Goal: Task Accomplishment & Management: Use online tool/utility

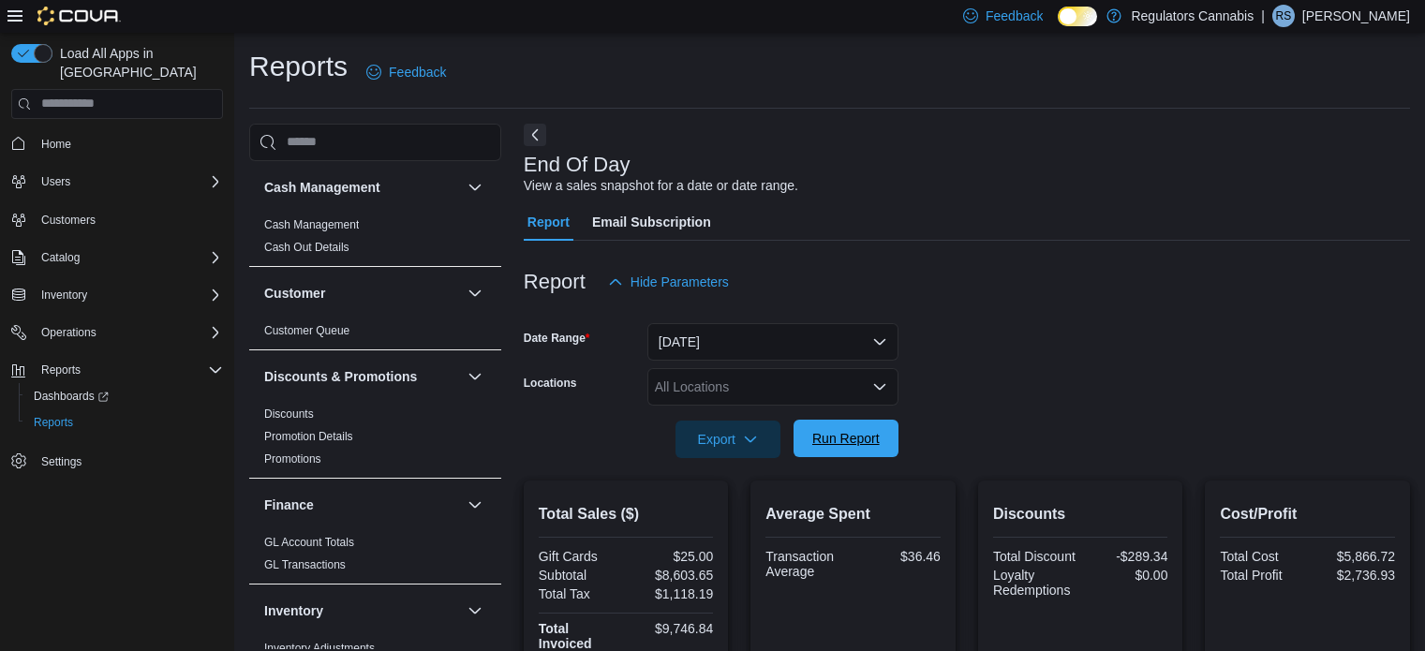
scroll to position [152, 0]
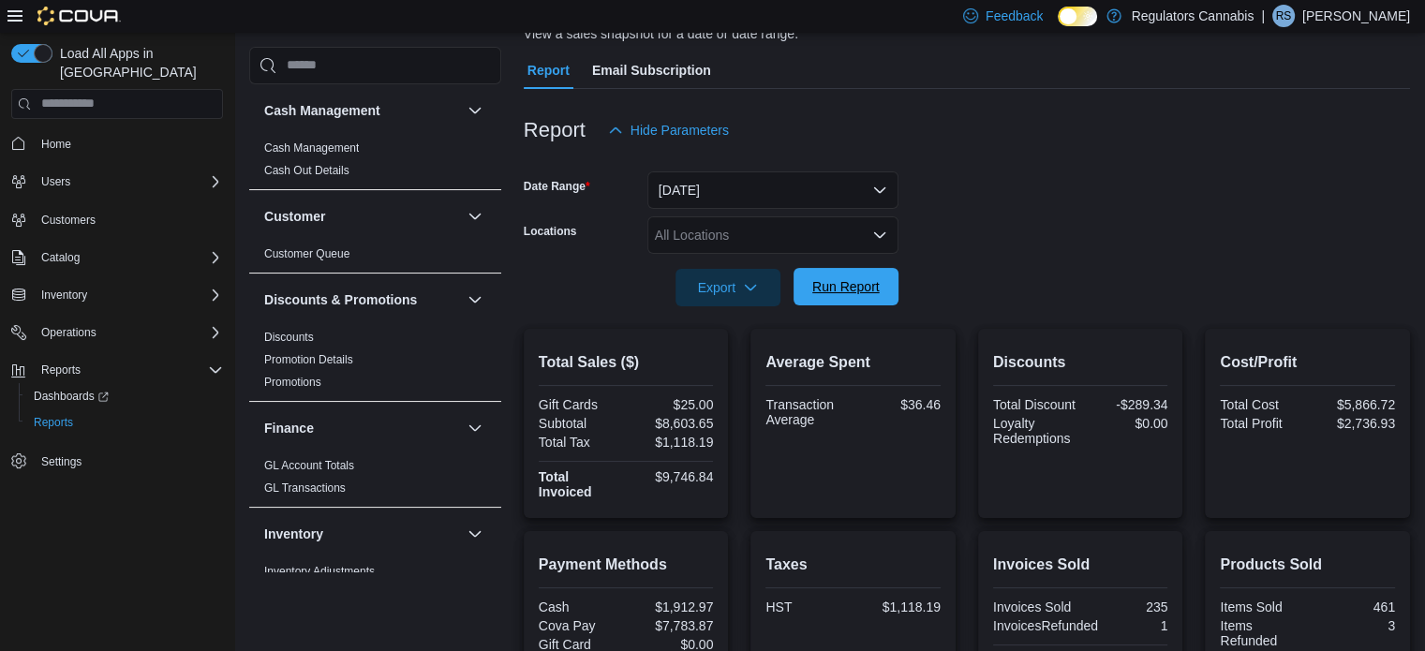
click at [868, 275] on span "Run Report" at bounding box center [846, 286] width 82 height 37
